Goal: Check status: Check status

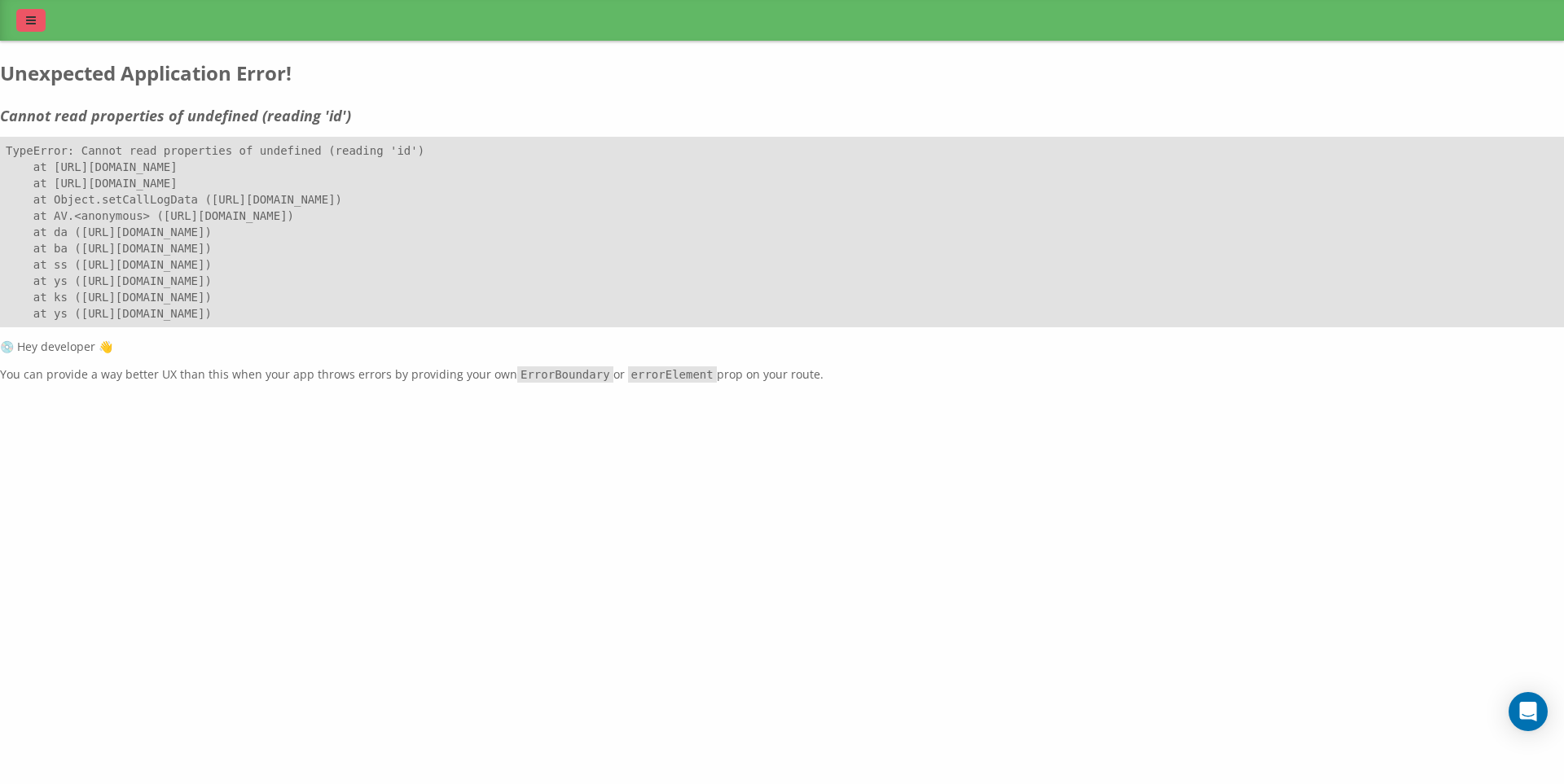
click at [29, 13] on link at bounding box center [31, 20] width 29 height 23
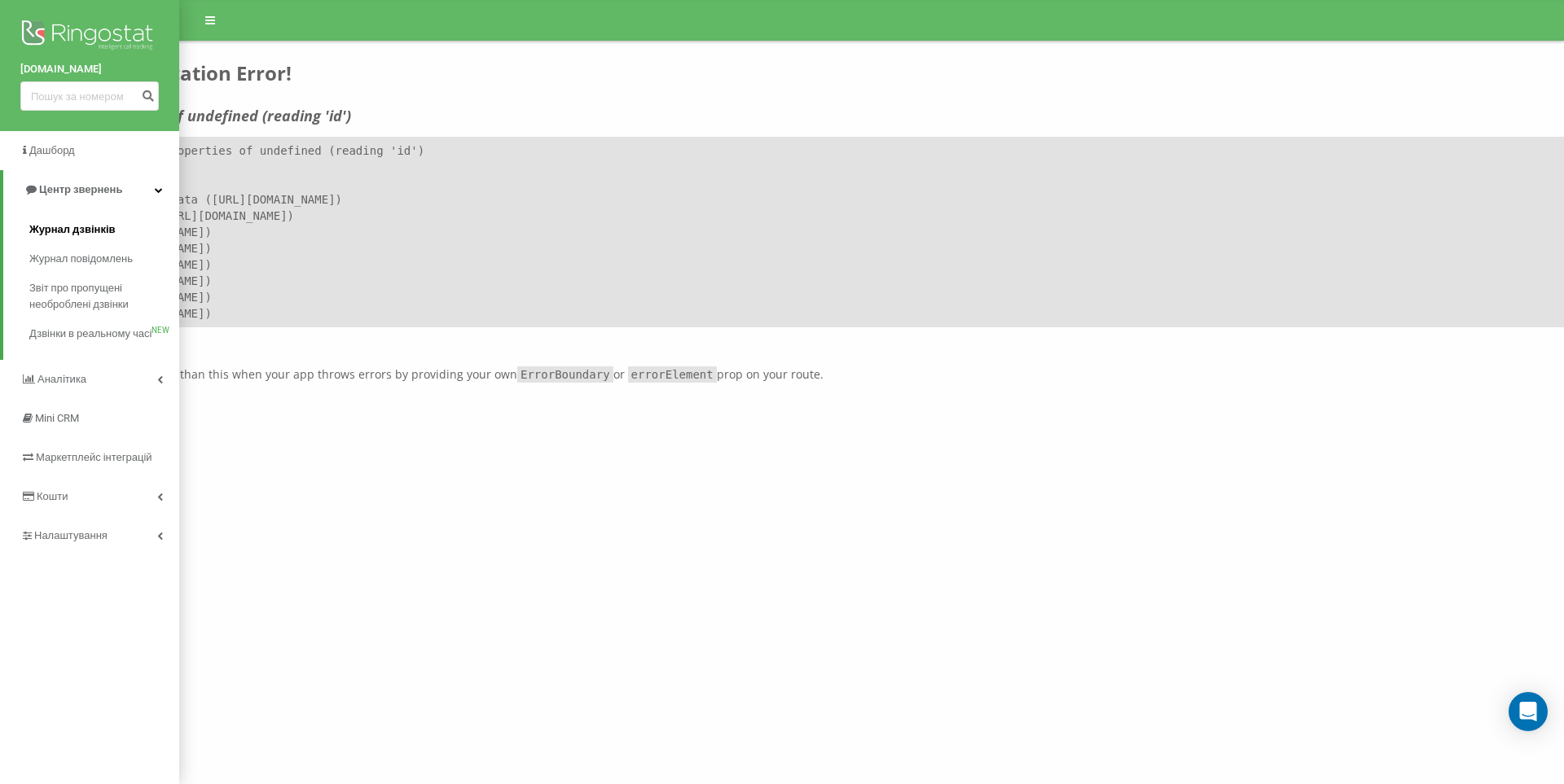
click at [95, 221] on span "Журнал дзвінків" at bounding box center [73, 229] width 87 height 16
